Goal: Task Accomplishment & Management: Manage account settings

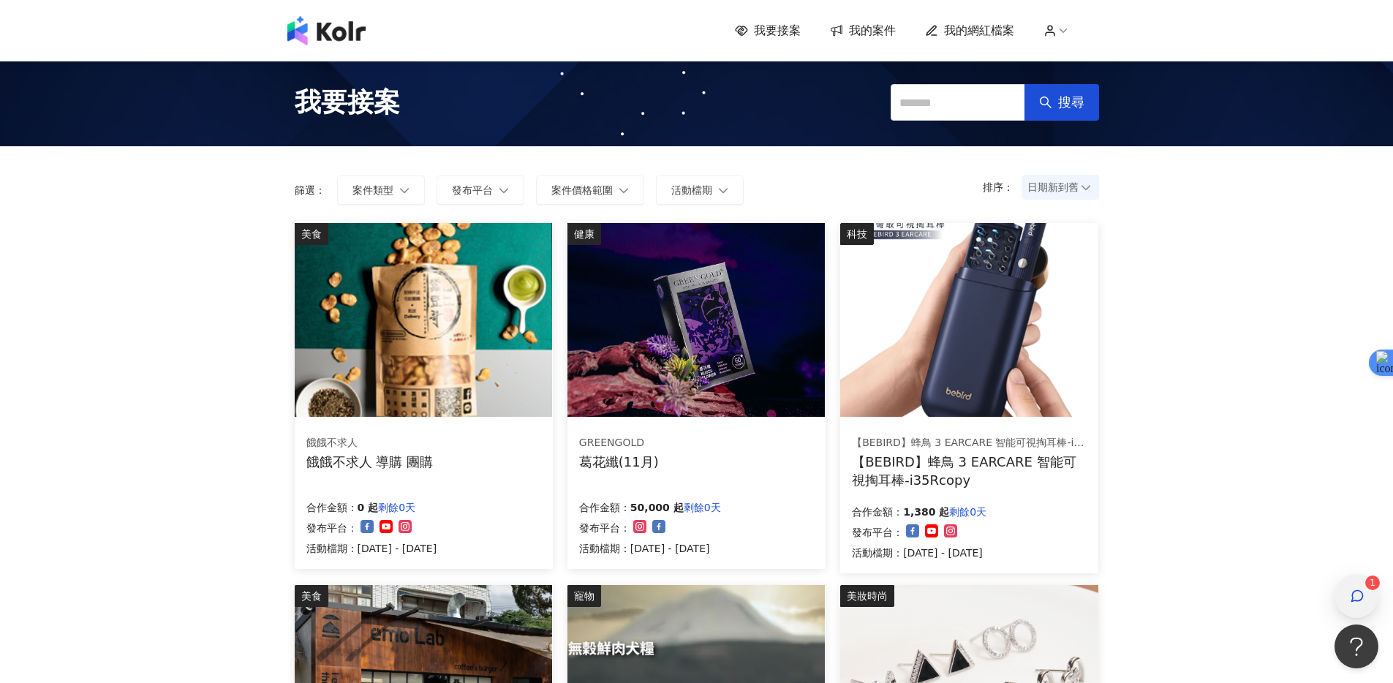
click at [1345, 592] on div "button" at bounding box center [1357, 596] width 44 height 44
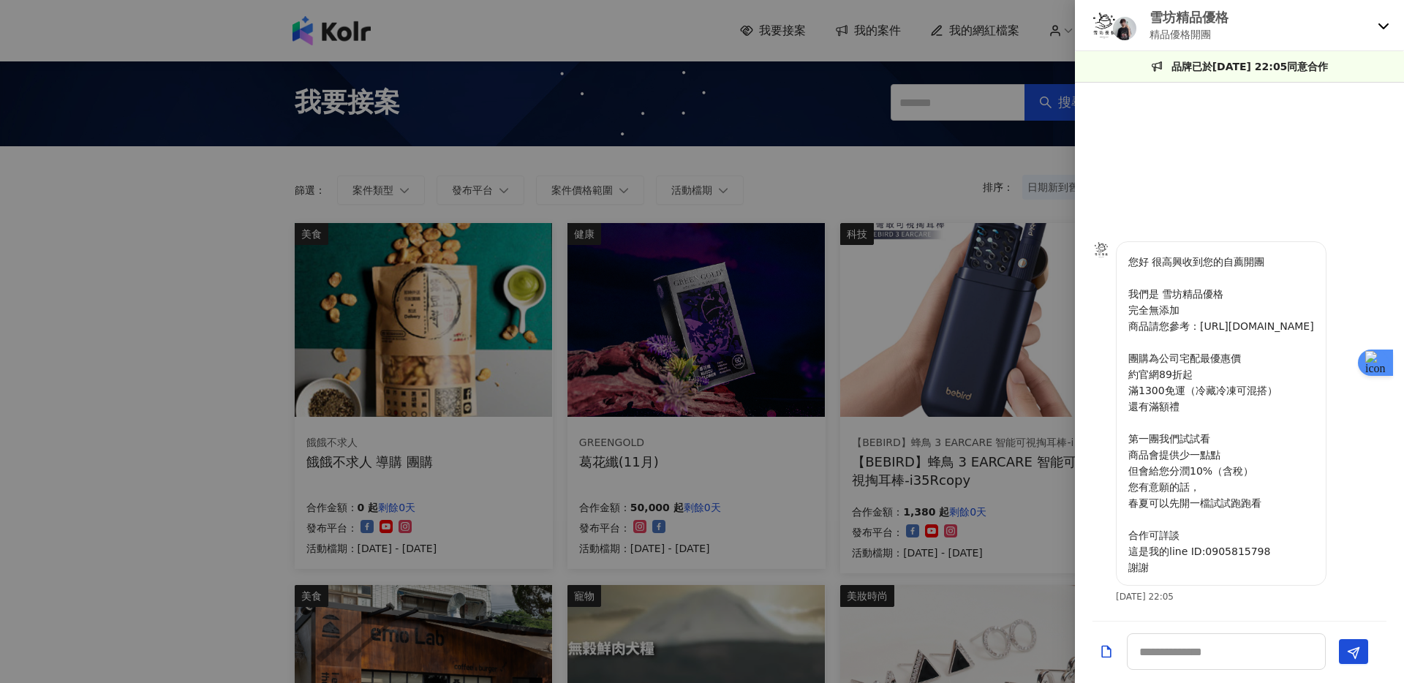
click at [1380, 26] on icon at bounding box center [1384, 26] width 12 height 12
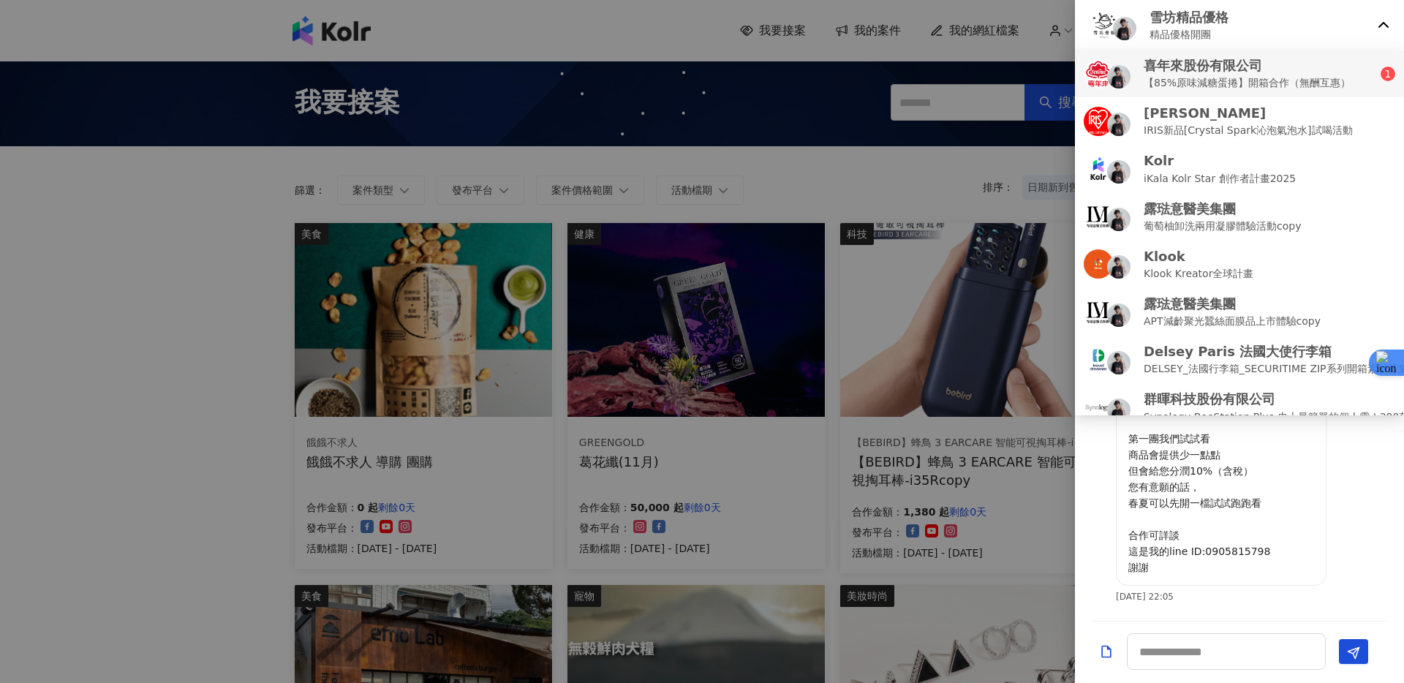
click at [1360, 78] on div "喜年來股份有限公司 【85%原味減糖蛋捲】開箱合作（無酬互惠）" at bounding box center [1232, 73] width 297 height 34
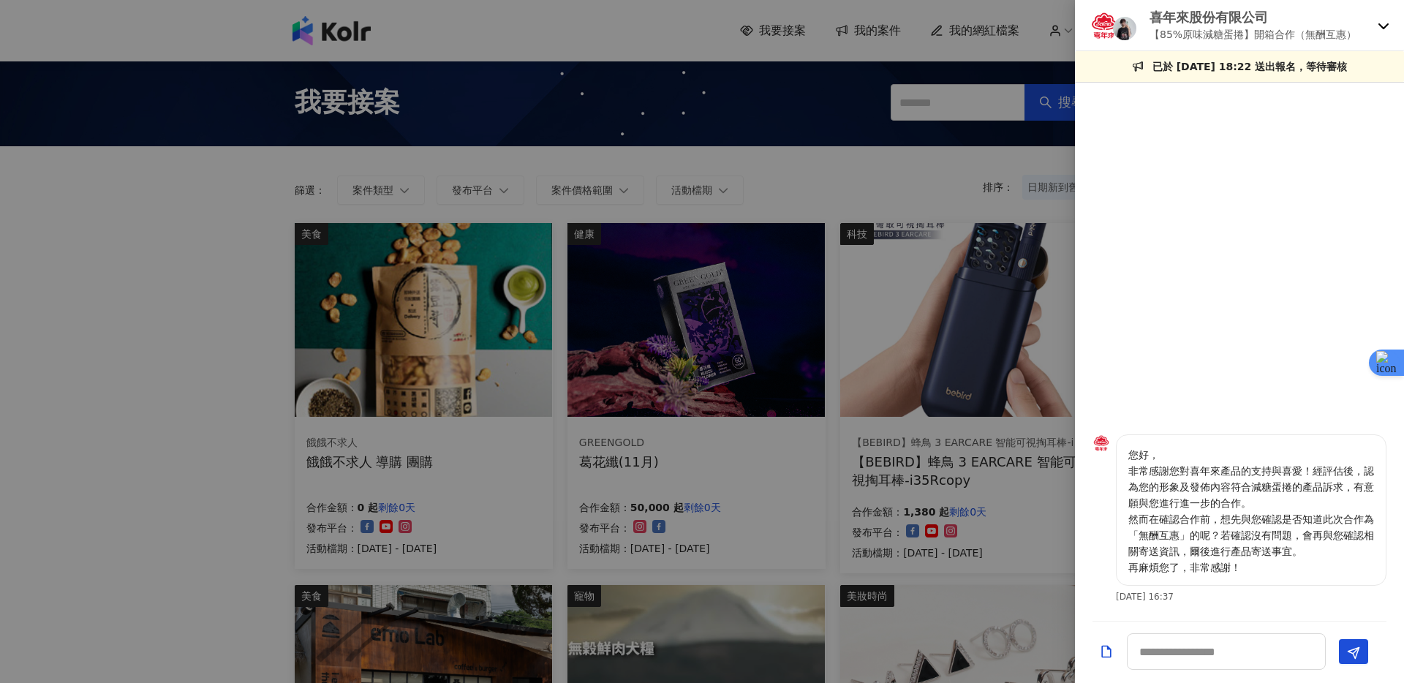
click at [1229, 21] on p "喜年來股份有限公司" at bounding box center [1253, 17] width 207 height 18
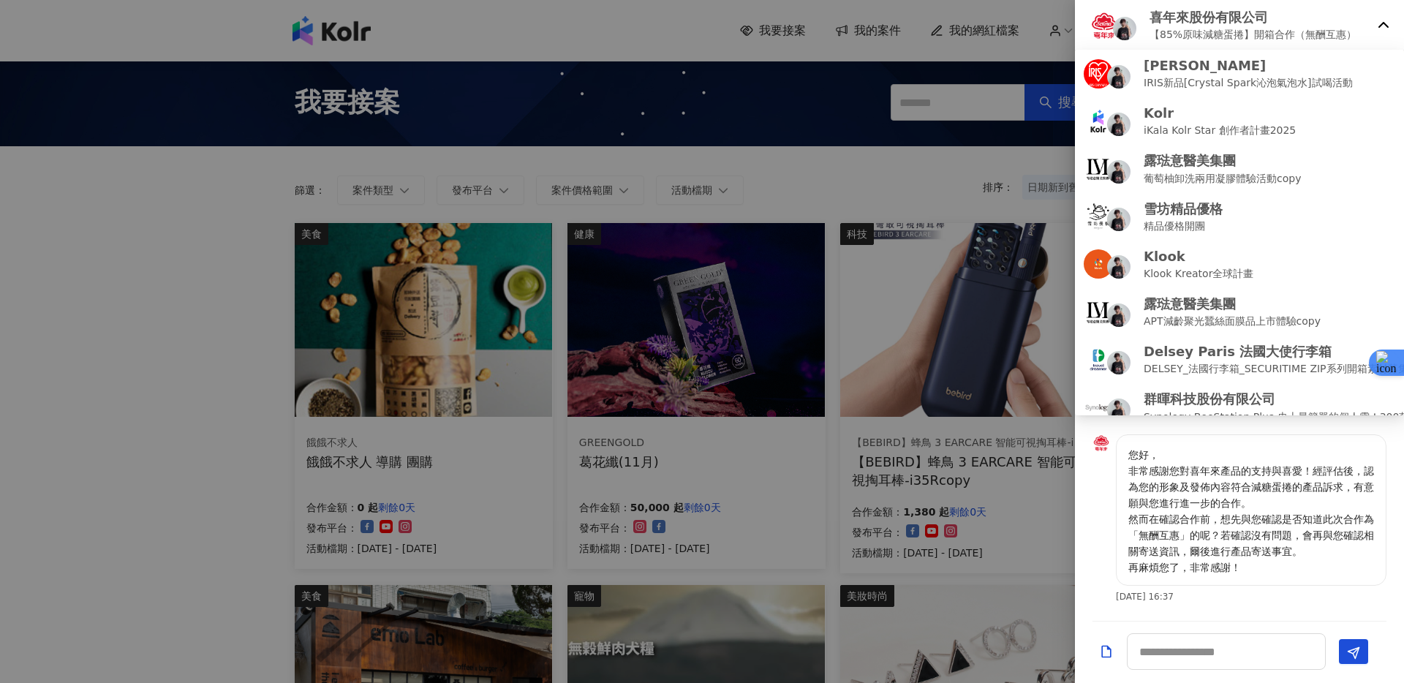
click at [1239, 15] on p "喜年來股份有限公司" at bounding box center [1253, 17] width 207 height 18
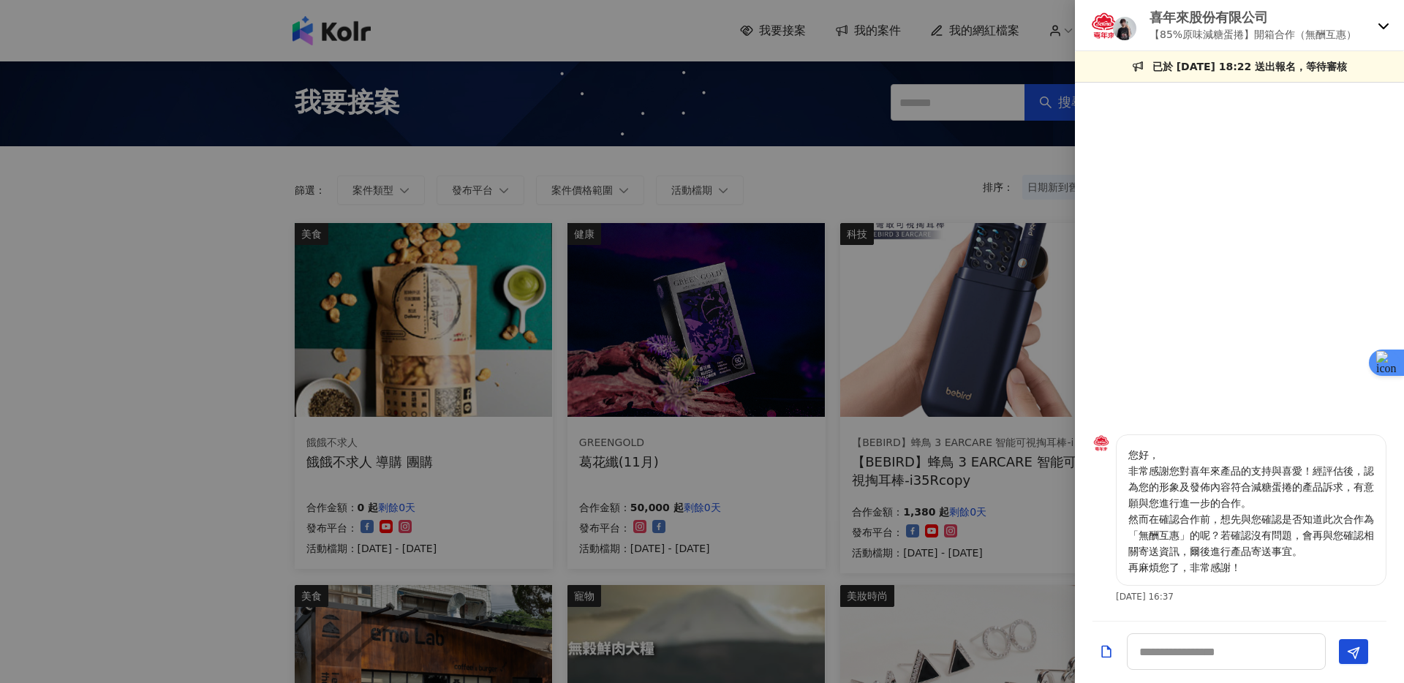
click at [1103, 23] on img at bounding box center [1104, 25] width 29 height 29
click at [985, 67] on div at bounding box center [702, 341] width 1404 height 683
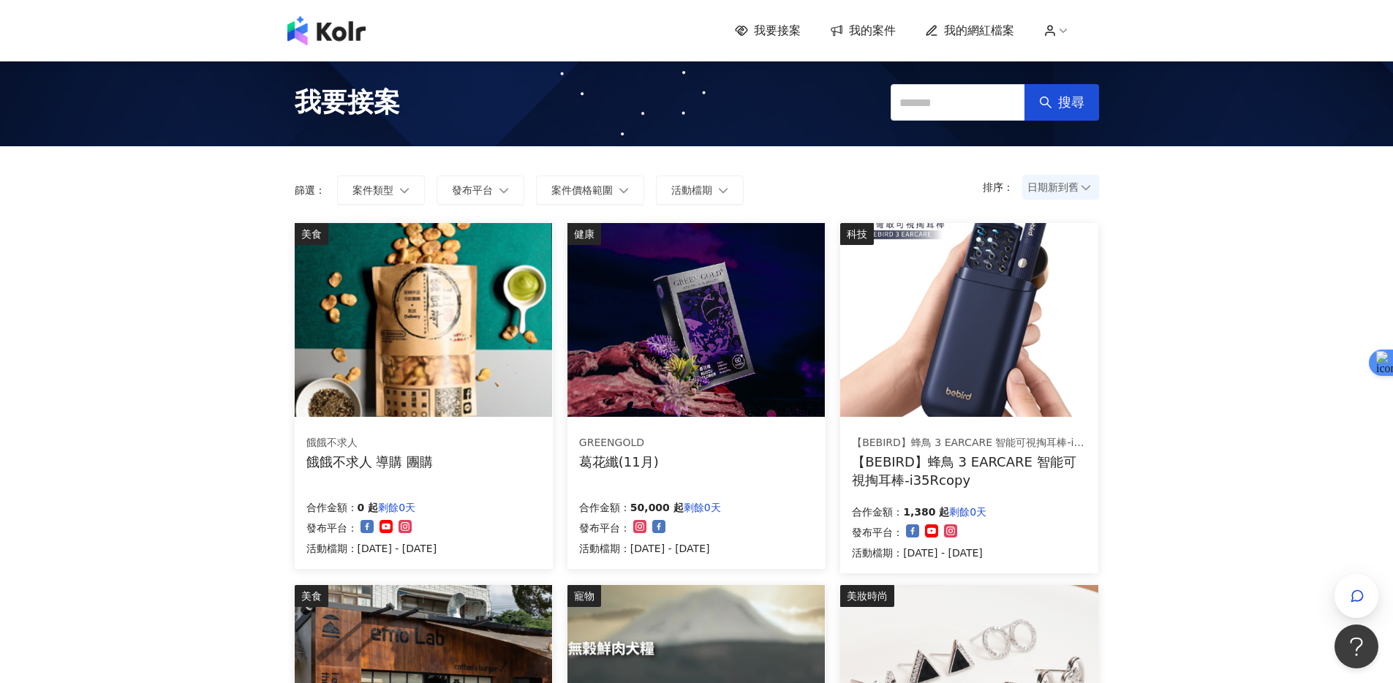
click at [853, 34] on link "我的案件" at bounding box center [863, 31] width 66 height 16
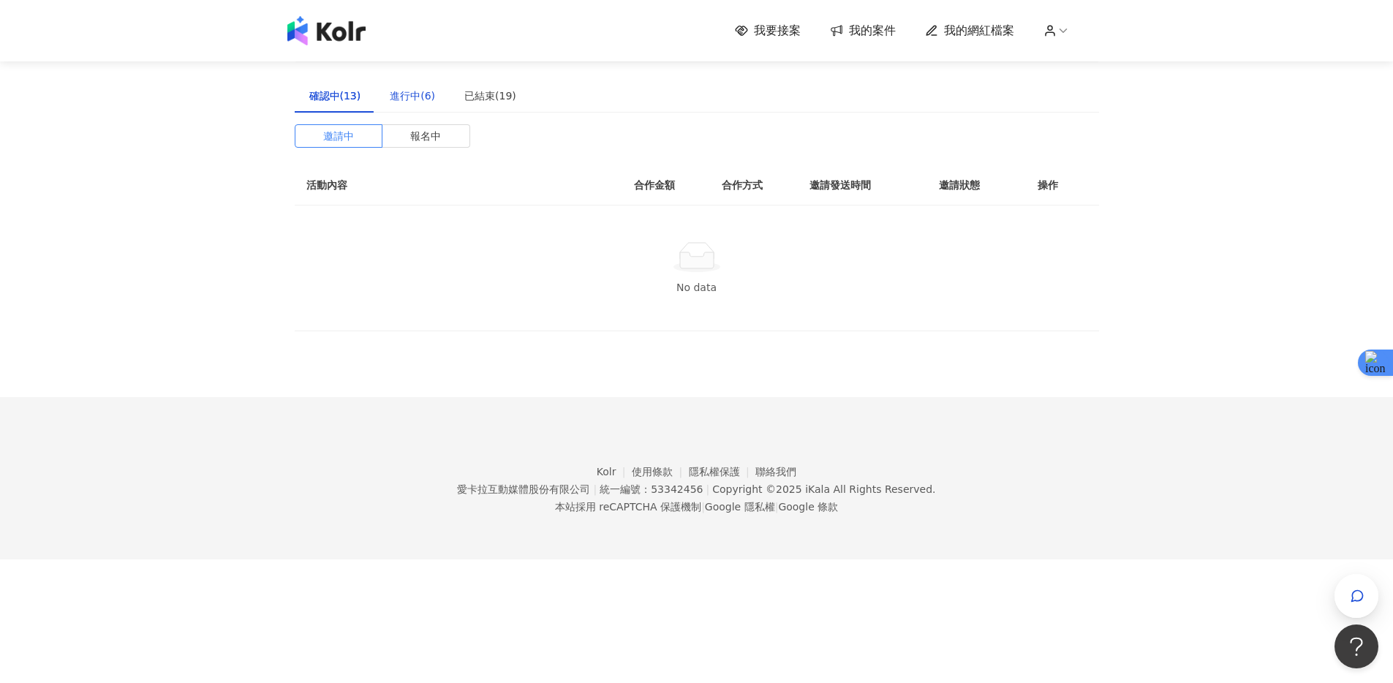
click at [407, 101] on div "進行中(6)" at bounding box center [412, 96] width 45 height 16
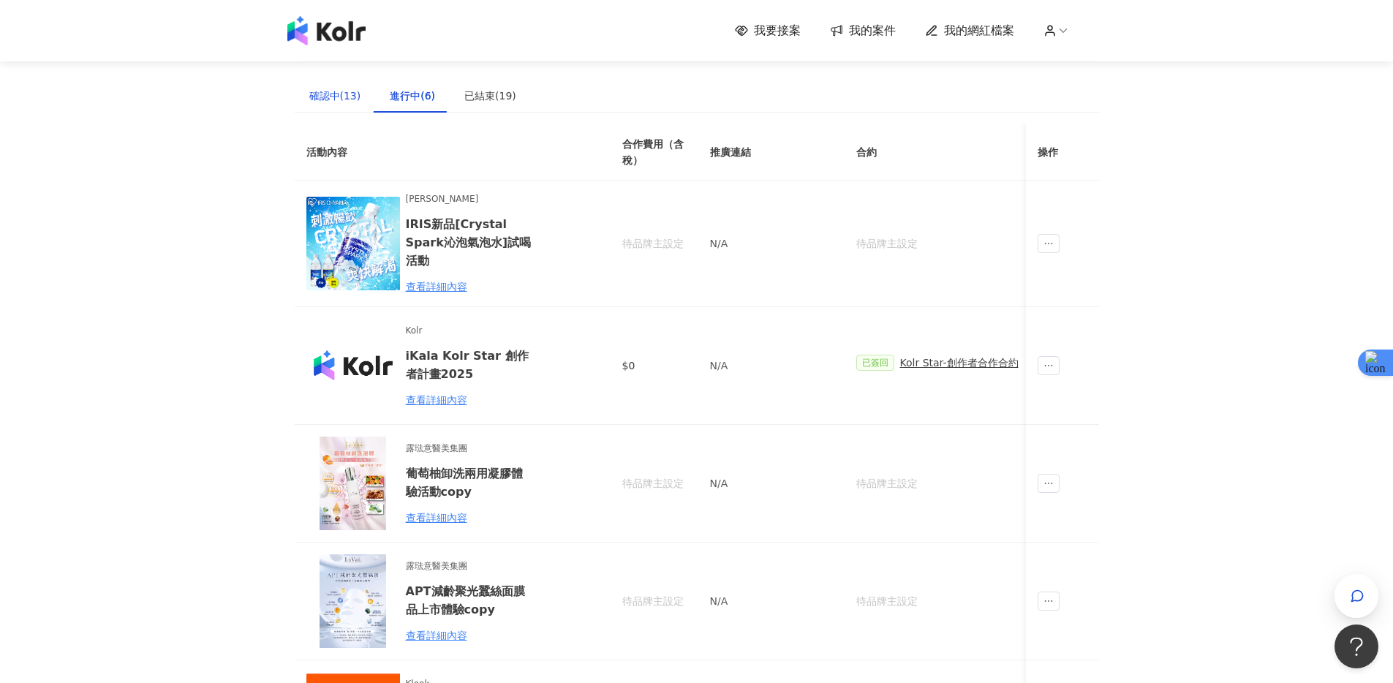
click at [325, 92] on div "確認中(13)" at bounding box center [335, 96] width 52 height 16
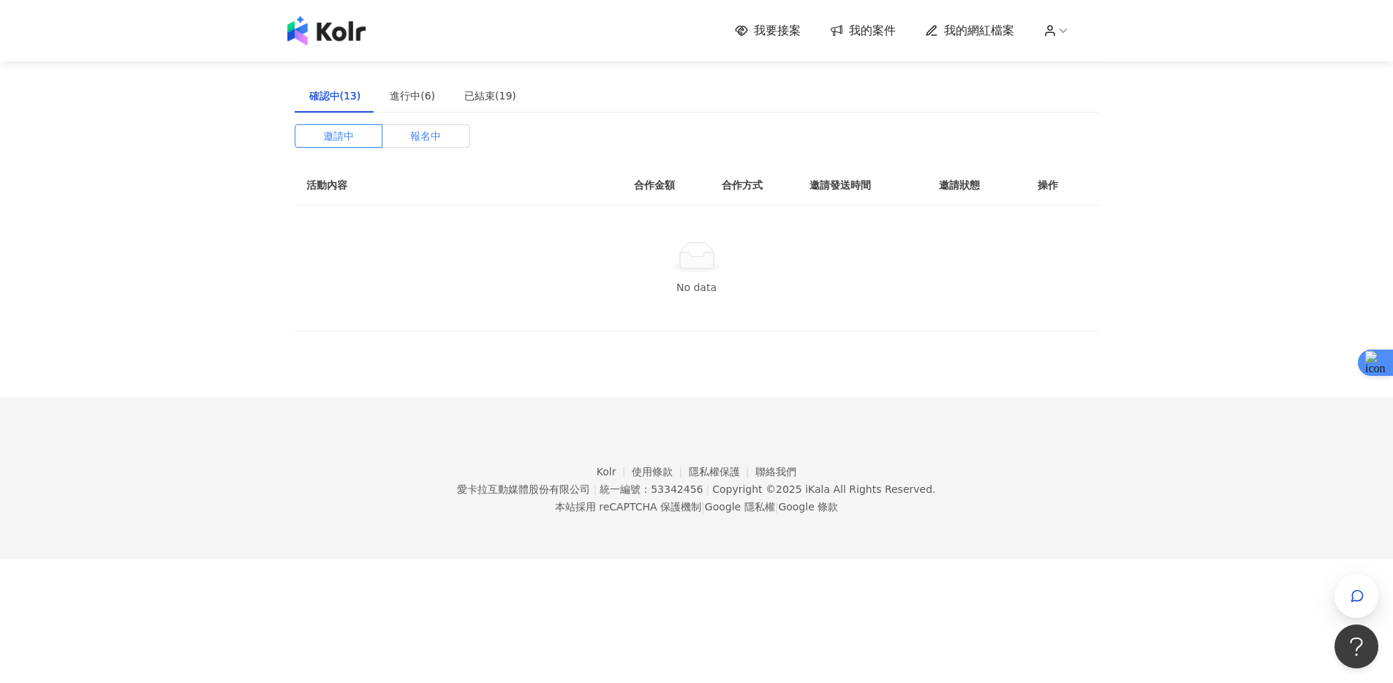
click at [432, 135] on span "報名中" at bounding box center [425, 136] width 31 height 22
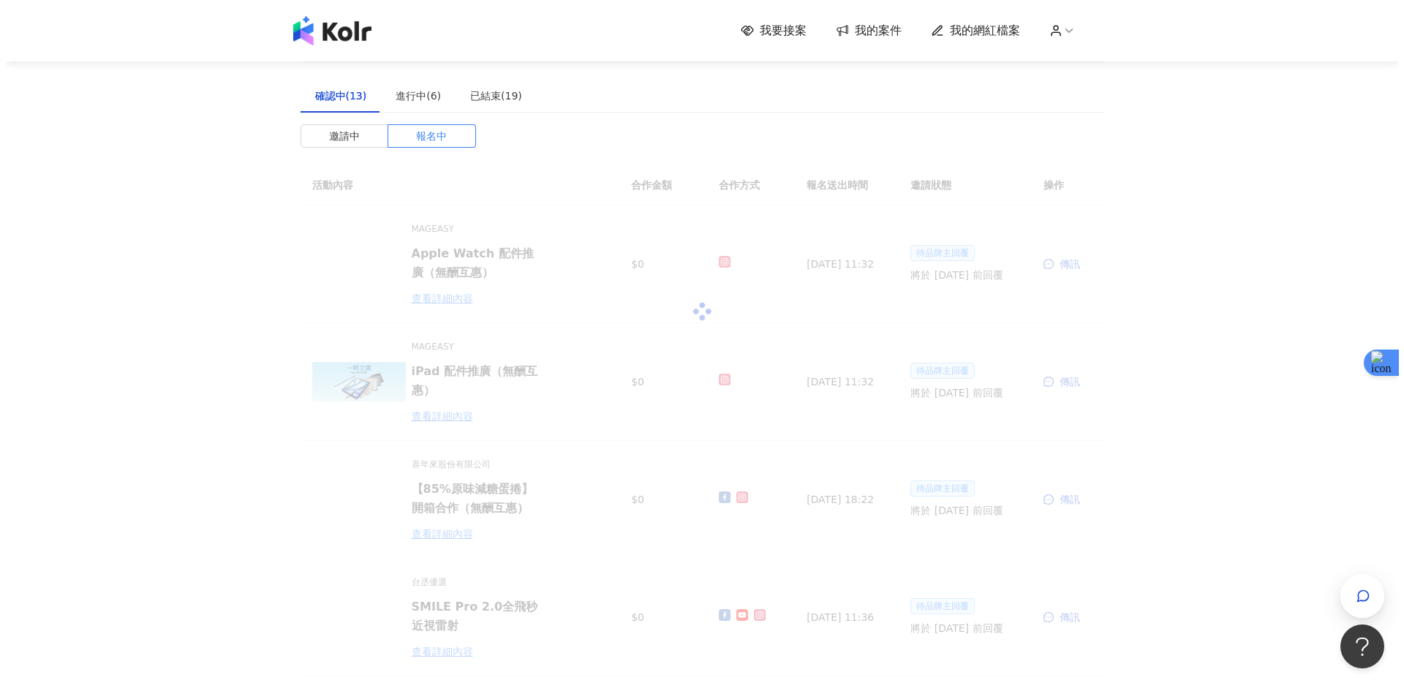
scroll to position [298, 0]
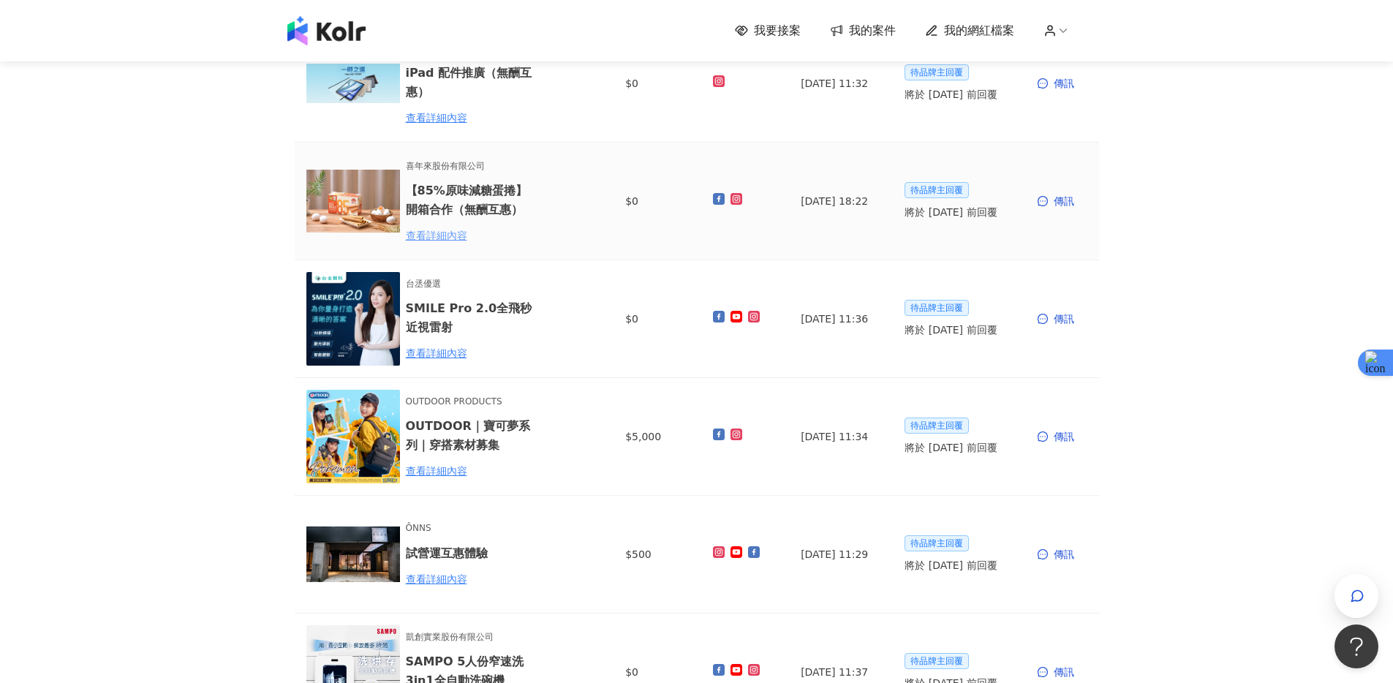
click at [433, 238] on div "查看詳細內容" at bounding box center [470, 235] width 128 height 16
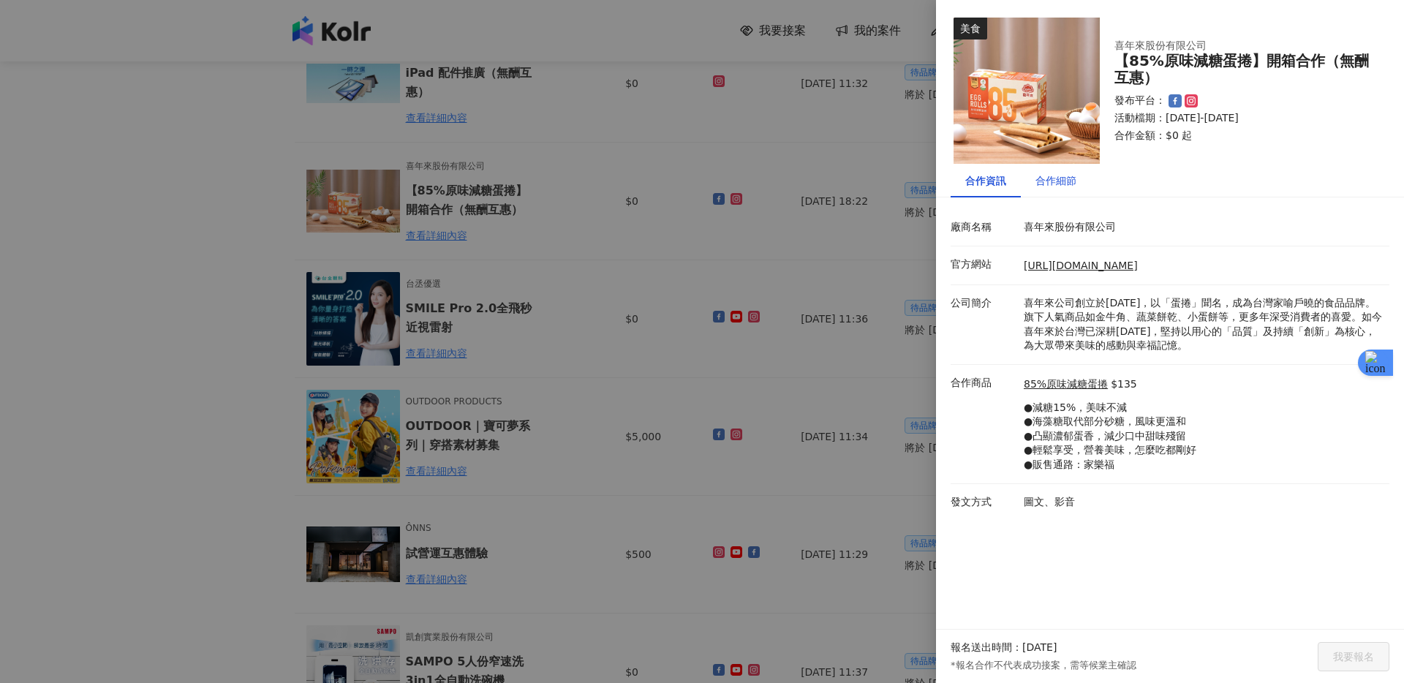
click at [1055, 186] on div "合作細節" at bounding box center [1055, 181] width 41 height 16
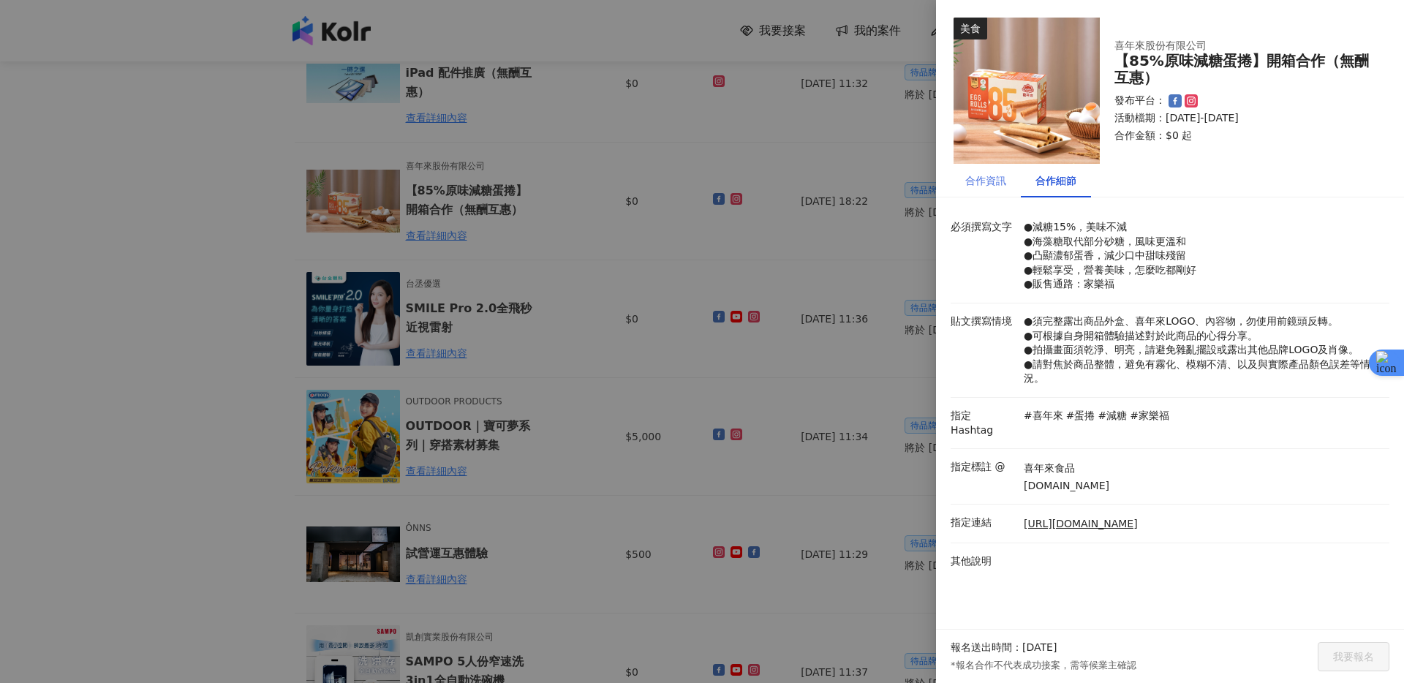
click at [985, 189] on div "合作資訊" at bounding box center [986, 181] width 70 height 34
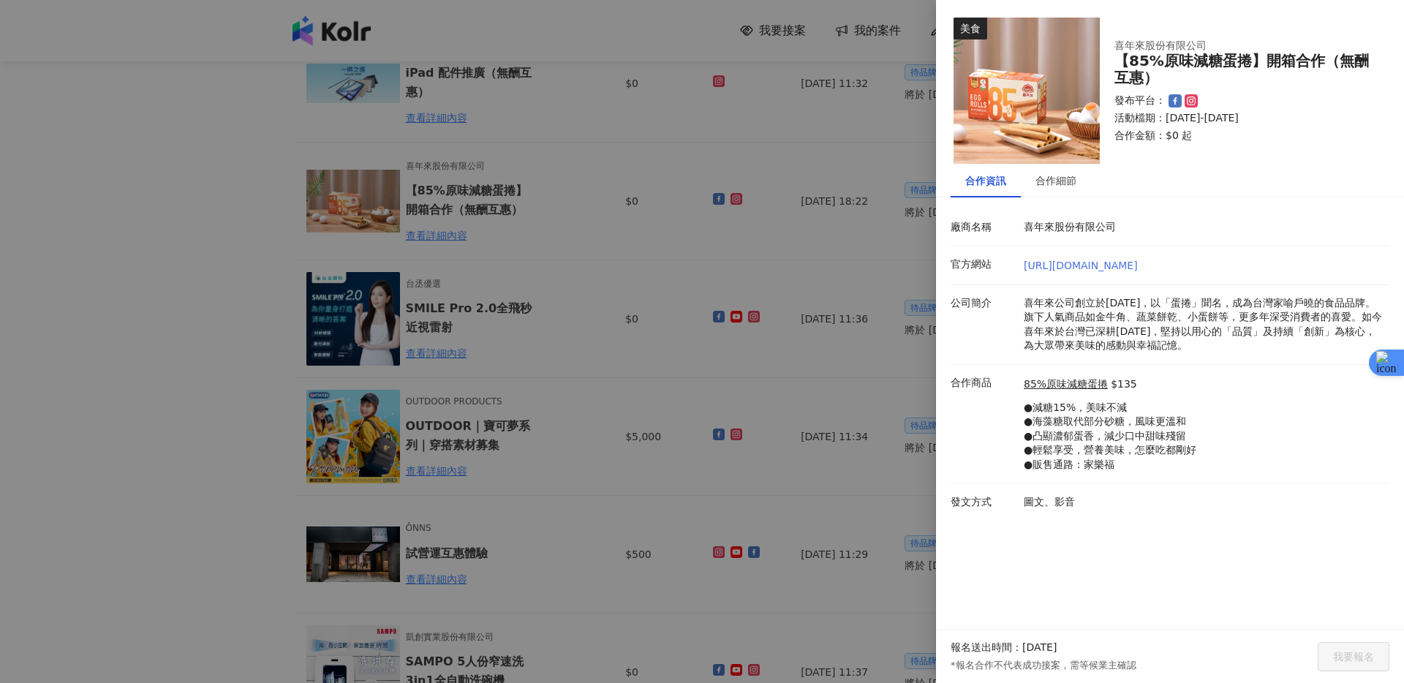
click at [1083, 270] on link "[URL][DOMAIN_NAME]" at bounding box center [1081, 266] width 114 height 12
